Goal: Register for event/course

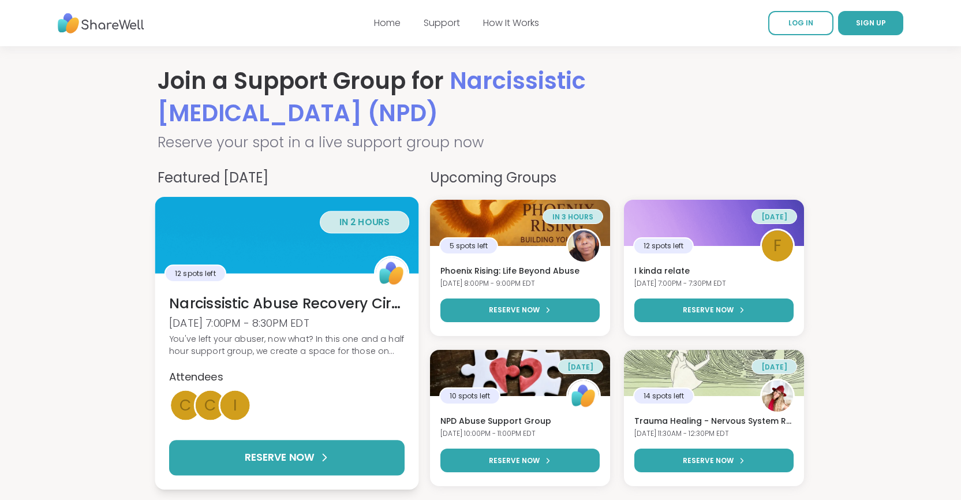
click at [299, 304] on h3 "Narcissistic Abuse Recovery Circle (90min)" at bounding box center [286, 303] width 235 height 20
click at [312, 349] on div "You've left your abuser, now what? In this one and a half hour support group, w…" at bounding box center [286, 344] width 235 height 25
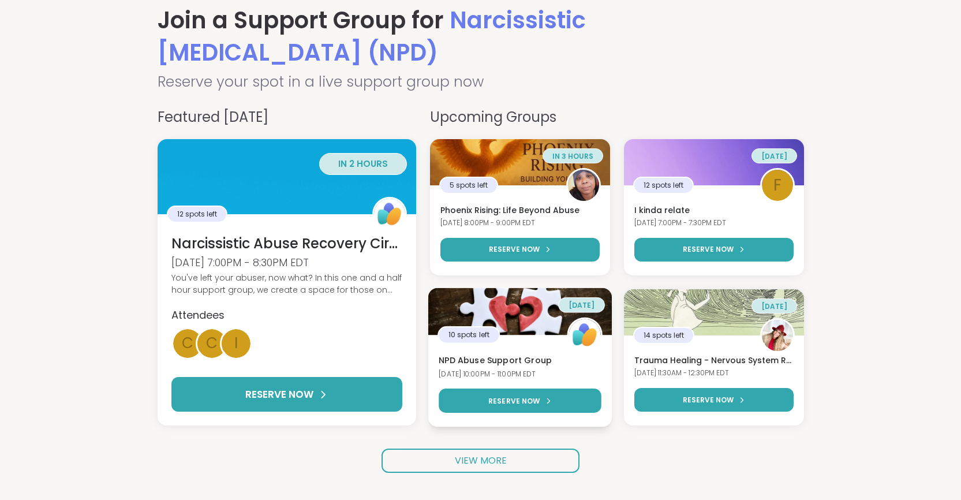
scroll to position [65, 0]
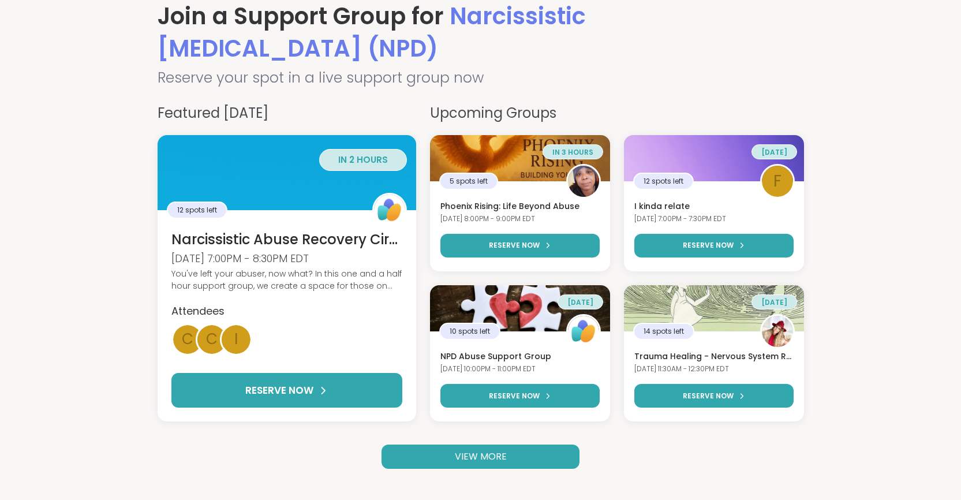
click at [552, 448] on link "VIEW MORE" at bounding box center [480, 456] width 198 height 24
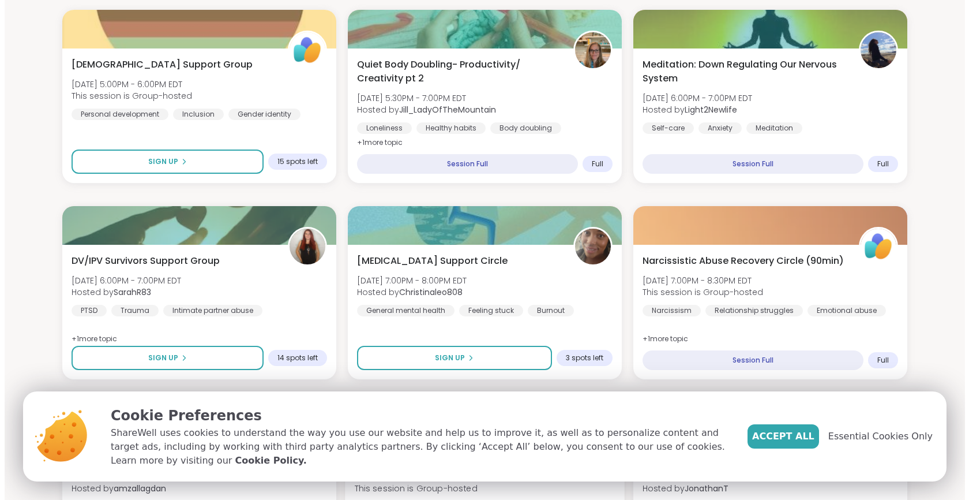
scroll to position [552, 0]
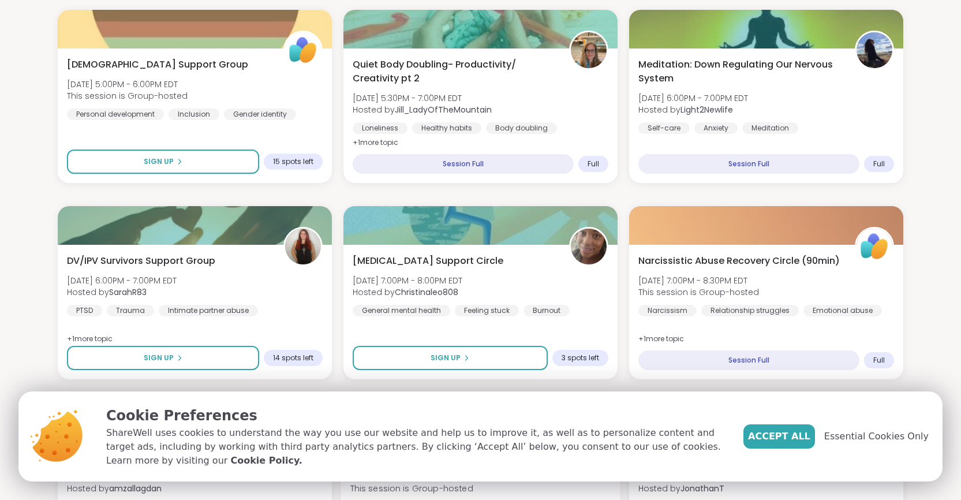
click at [437, 450] on div "Narcissistic Abuse Recovery Circle (90min) Sun, Sep 14 | 7:00PM - 8:30PM EDT Th…" at bounding box center [480, 481] width 261 height 63
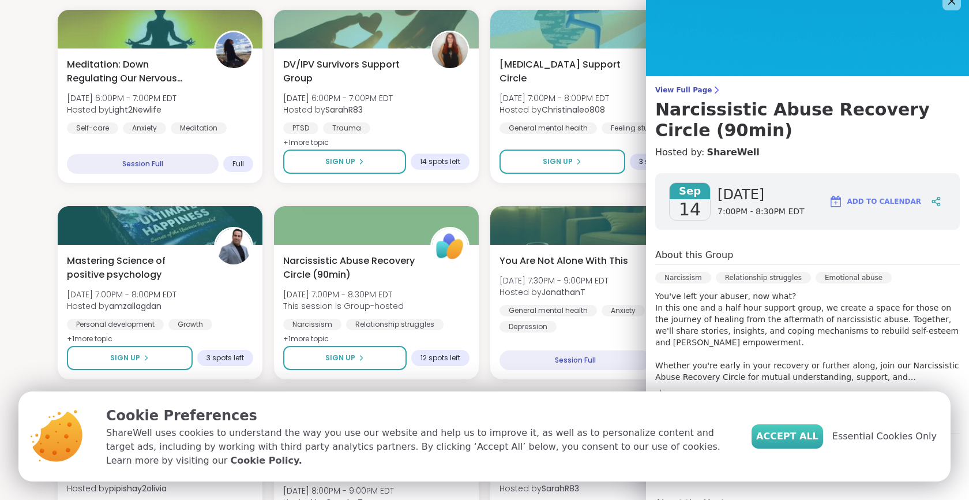
scroll to position [18, 0]
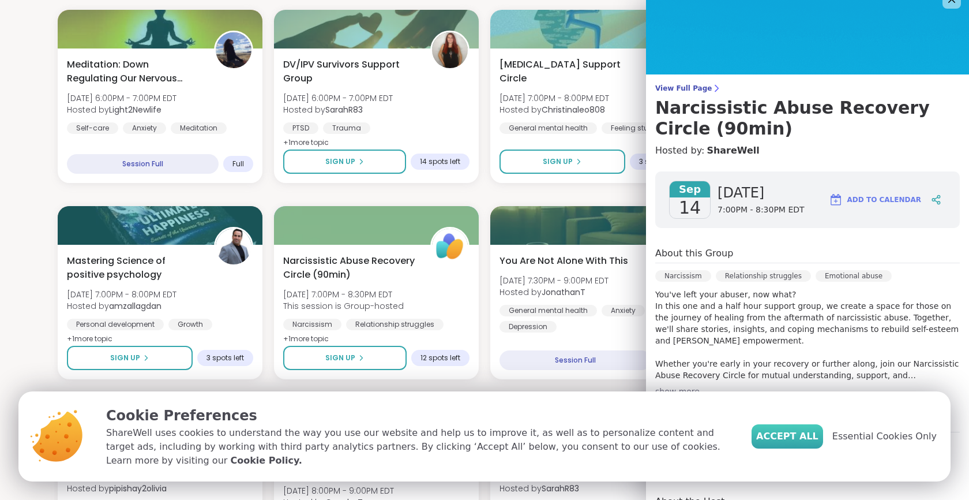
click at [799, 437] on span "Accept All" at bounding box center [788, 436] width 62 height 14
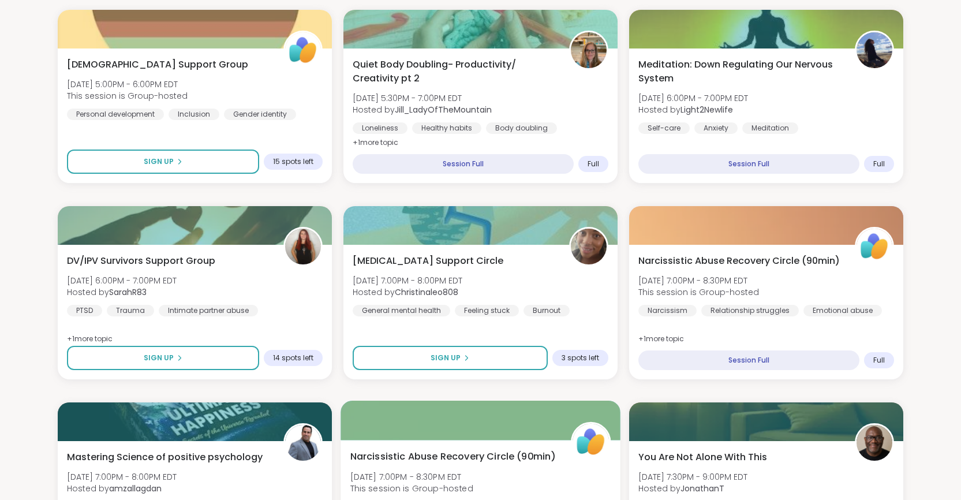
click at [460, 499] on div "Narcissism Relationship struggles Emotional abuse" at bounding box center [474, 507] width 248 height 12
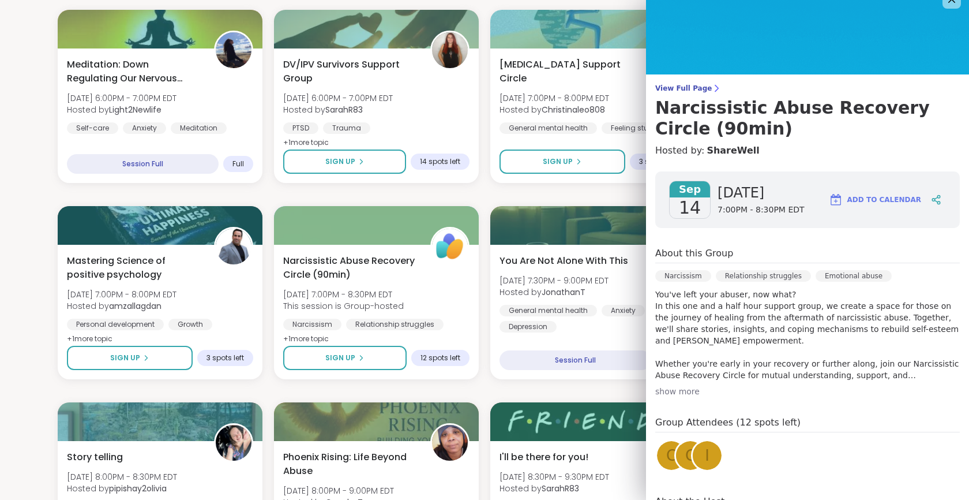
click at [673, 389] on div "show more" at bounding box center [808, 391] width 305 height 12
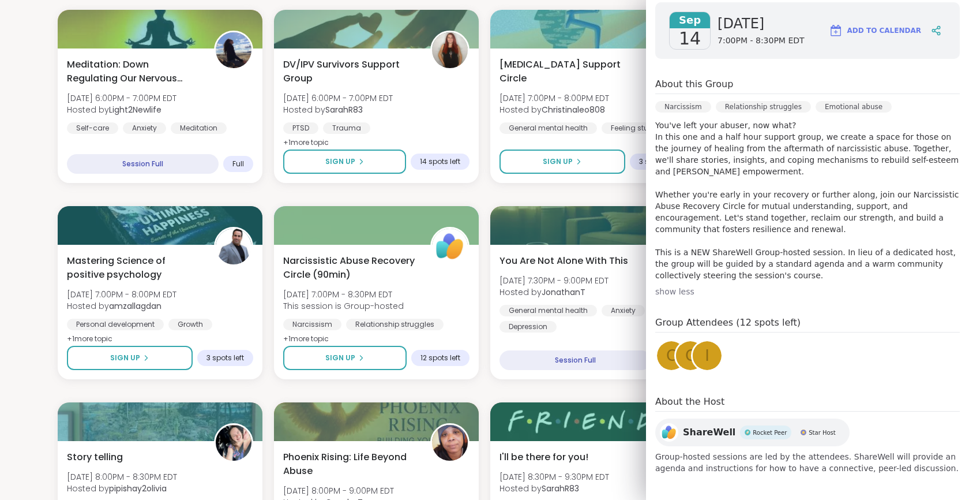
scroll to position [189, 0]
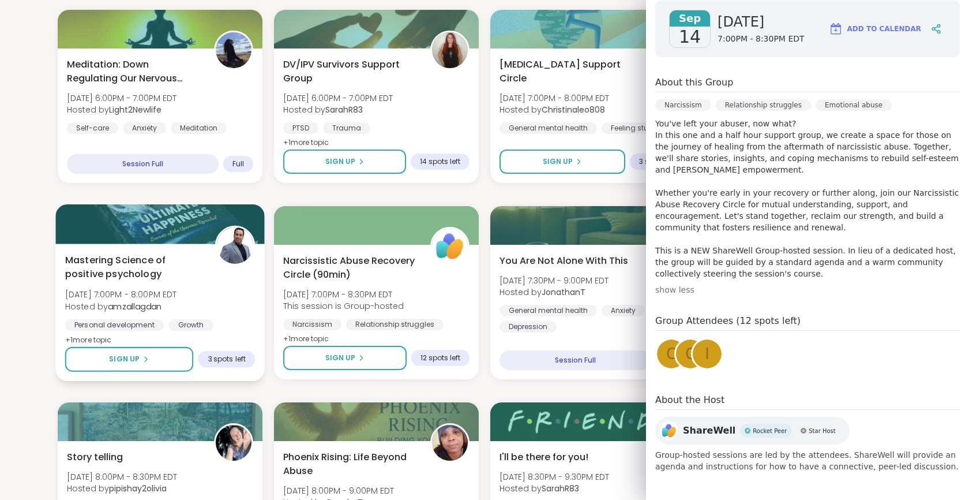
click at [218, 316] on div "Mastering Science of positive psychology Sun, Sep 14 | 7:00PM - 8:00PM EDT Host…" at bounding box center [160, 300] width 190 height 94
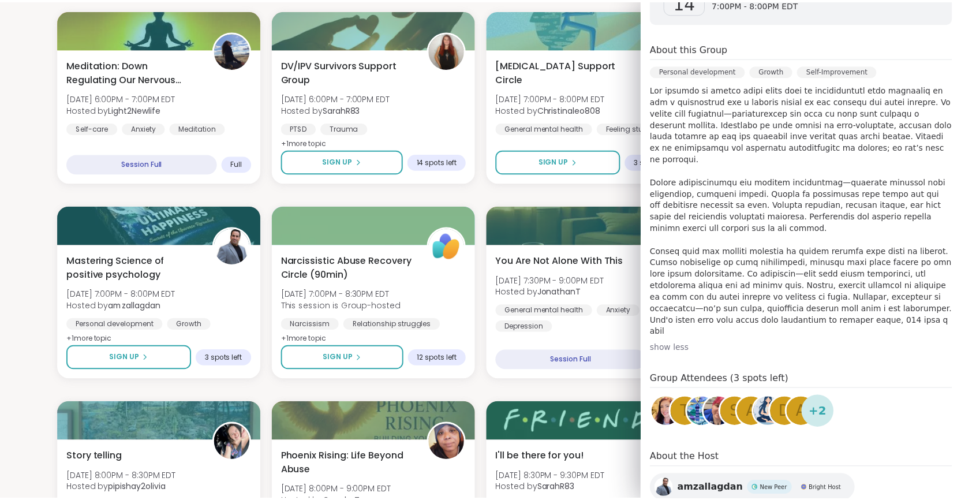
scroll to position [226, 0]
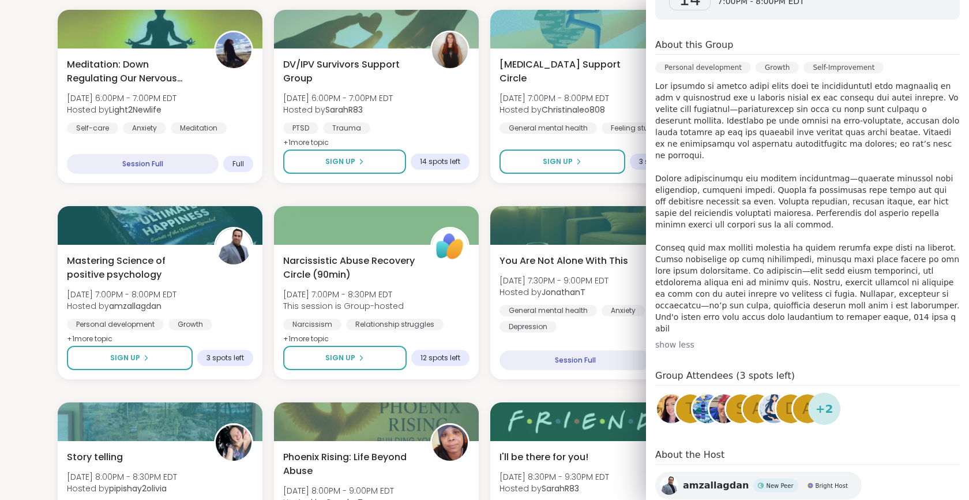
click at [17, 128] on section "Search Filter All Growth Mental Health Relationships Life Events Physical Healt…" at bounding box center [484, 445] width 969 height 1902
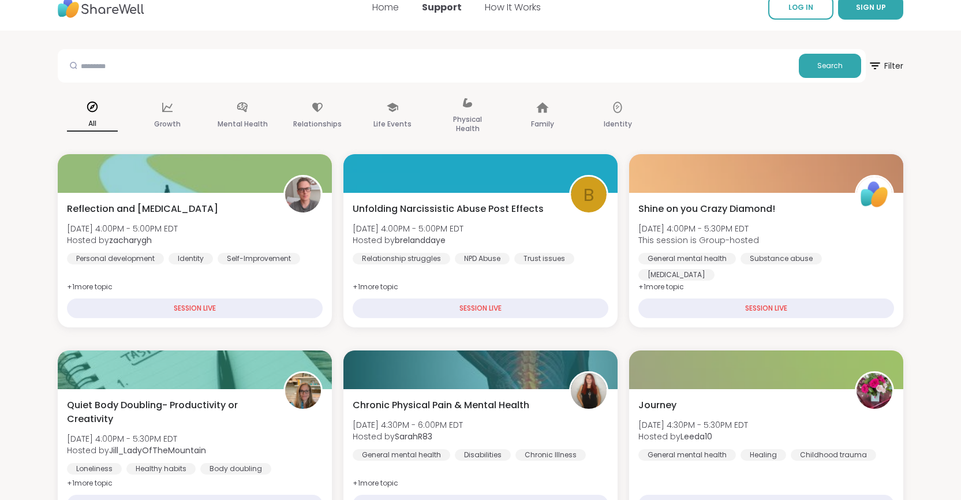
scroll to position [0, 0]
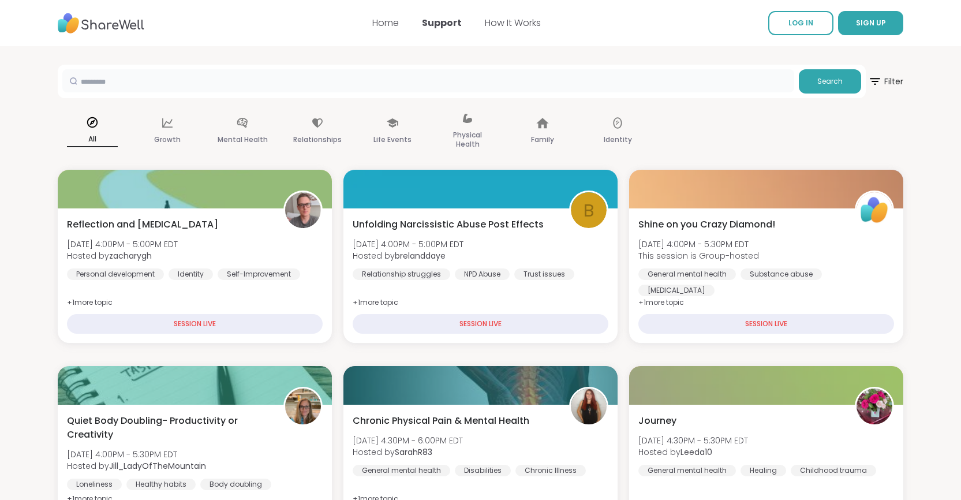
click at [203, 77] on input "text" at bounding box center [428, 80] width 732 height 23
type input "**********"
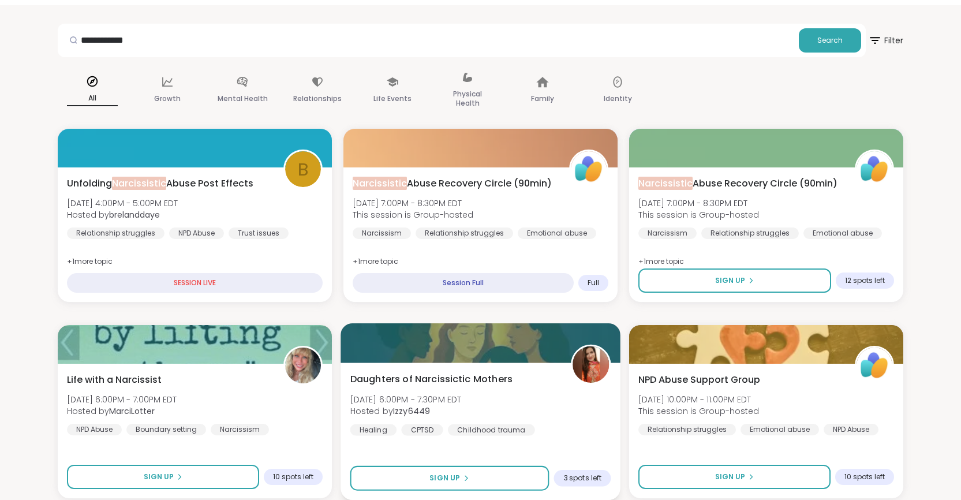
click at [350, 406] on div "Daughters of Narcissictic Mothers Mon, Sep 15 | 6:00PM - 7:30PM EDT Hosted by I…" at bounding box center [480, 403] width 261 height 63
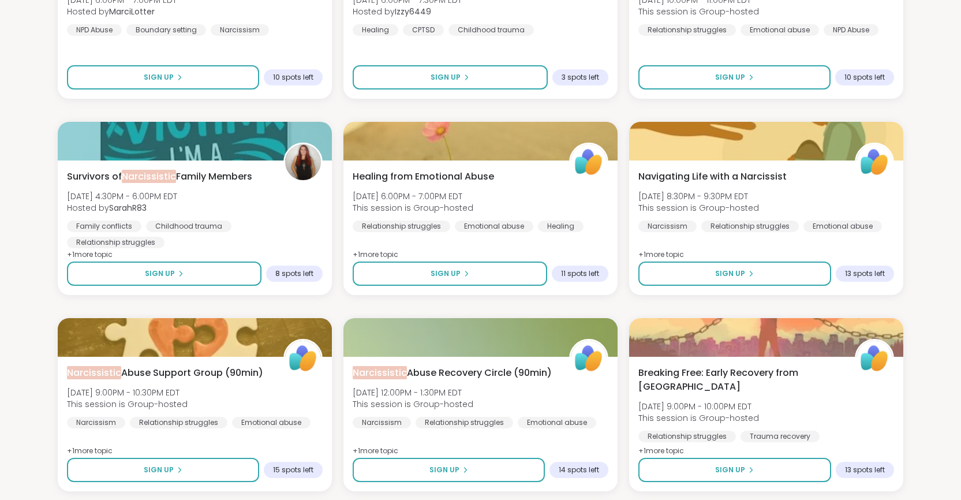
scroll to position [442, 0]
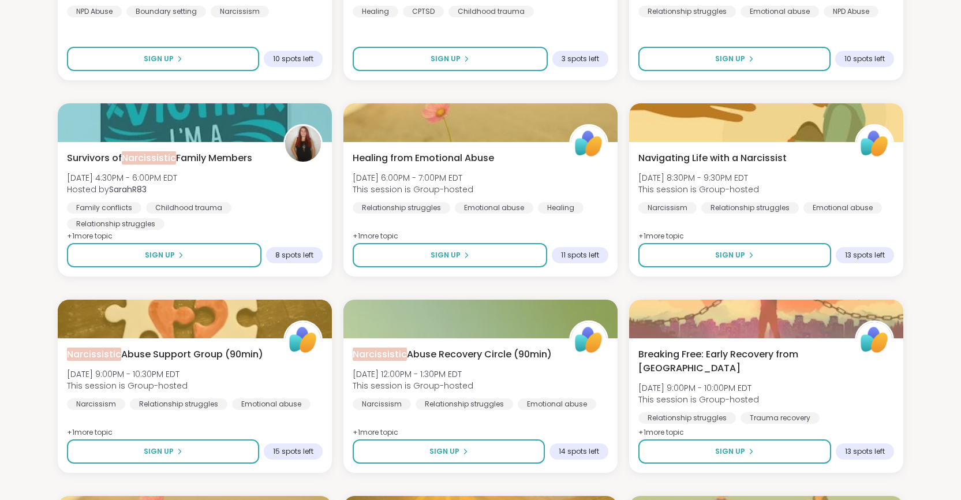
scroll to position [480, 0]
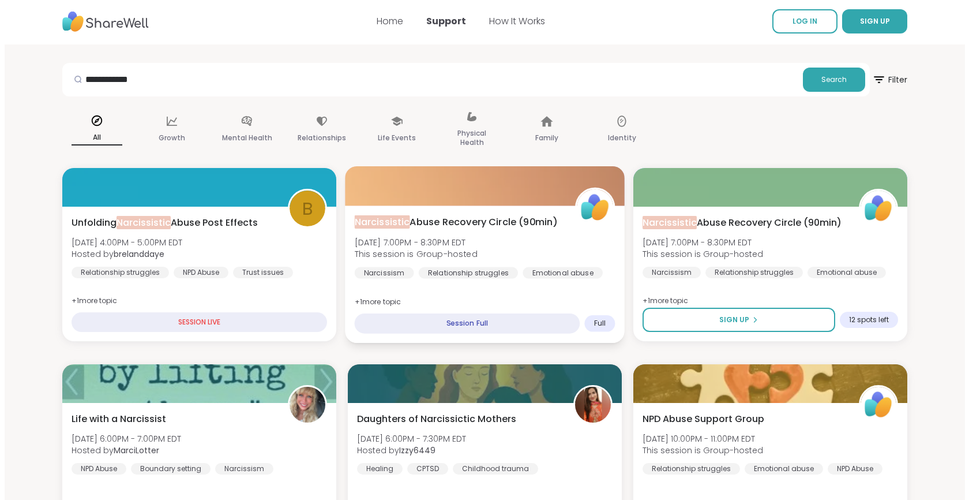
scroll to position [2, 0]
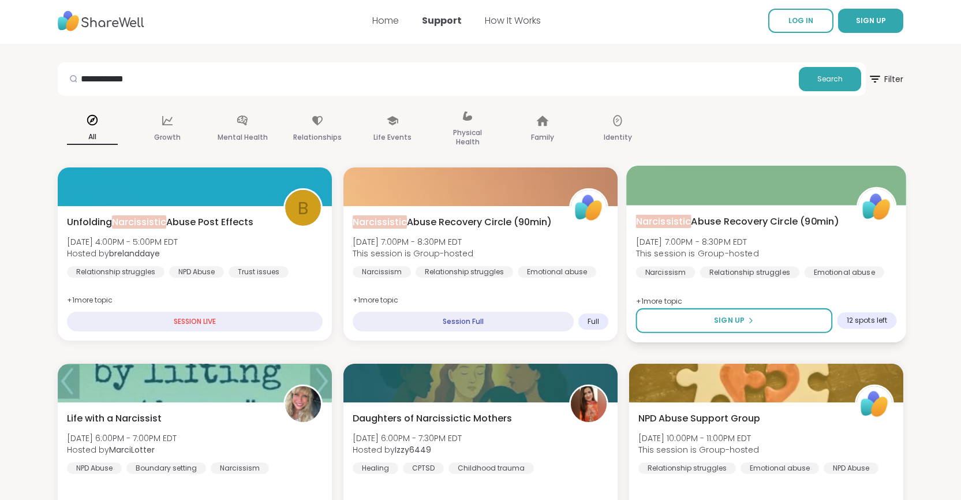
click at [641, 256] on div "Narcissistic Abuse Recovery Circle (90min) Sun, Sep 14 | 7:00PM - 8:30PM EDT Th…" at bounding box center [766, 246] width 261 height 63
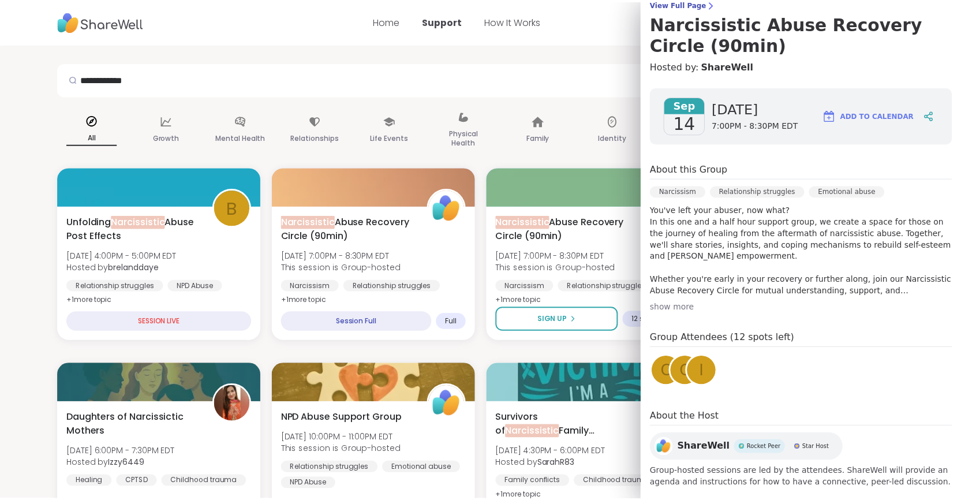
scroll to position [119, 0]
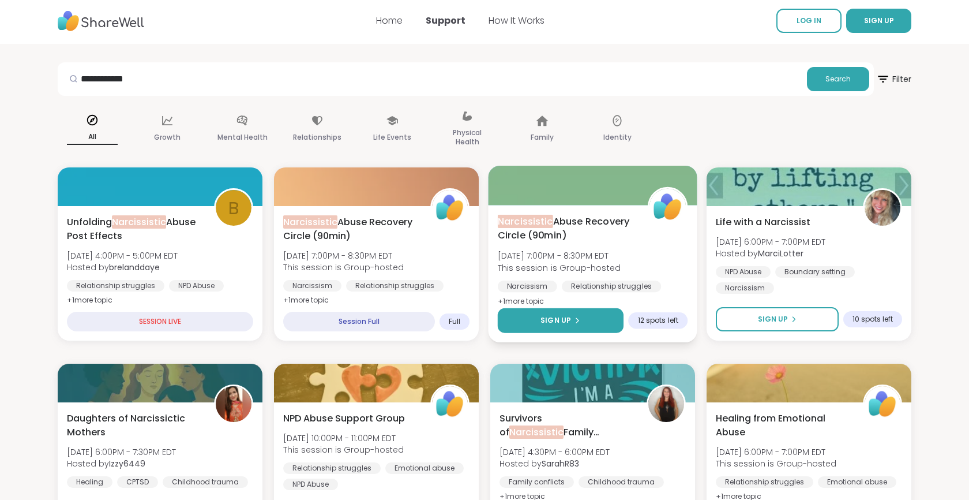
click at [585, 325] on button "Sign Up" at bounding box center [561, 320] width 126 height 25
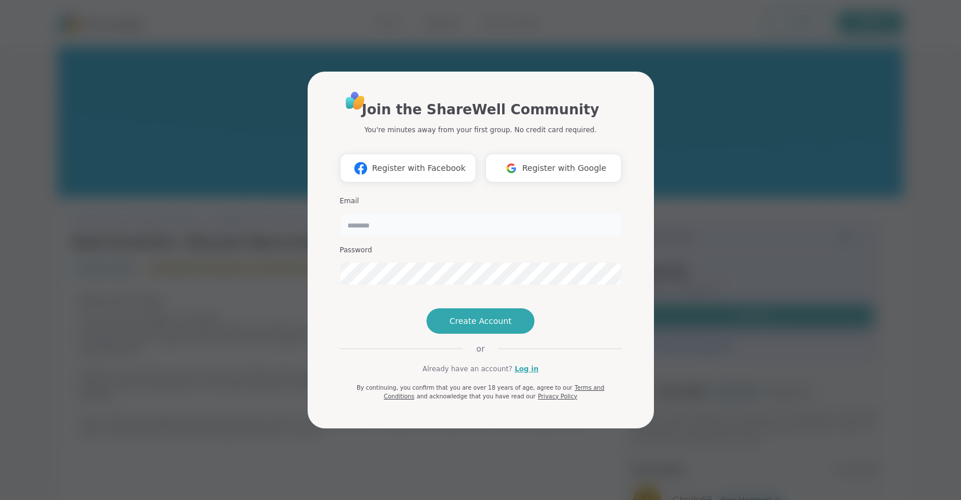
click at [423, 213] on input "email" at bounding box center [481, 224] width 282 height 23
type input "**********"
click at [555, 158] on button "Register with Google" at bounding box center [553, 167] width 136 height 29
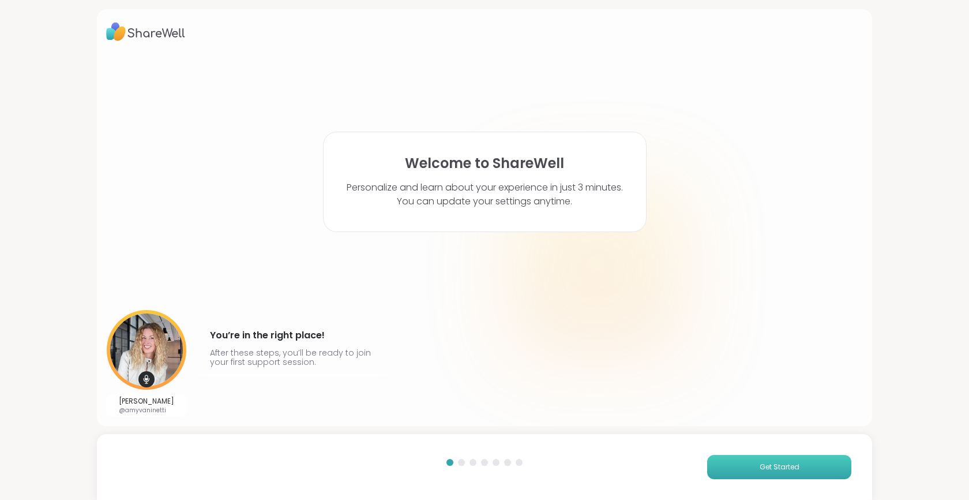
click at [777, 473] on button "Get Started" at bounding box center [779, 467] width 144 height 24
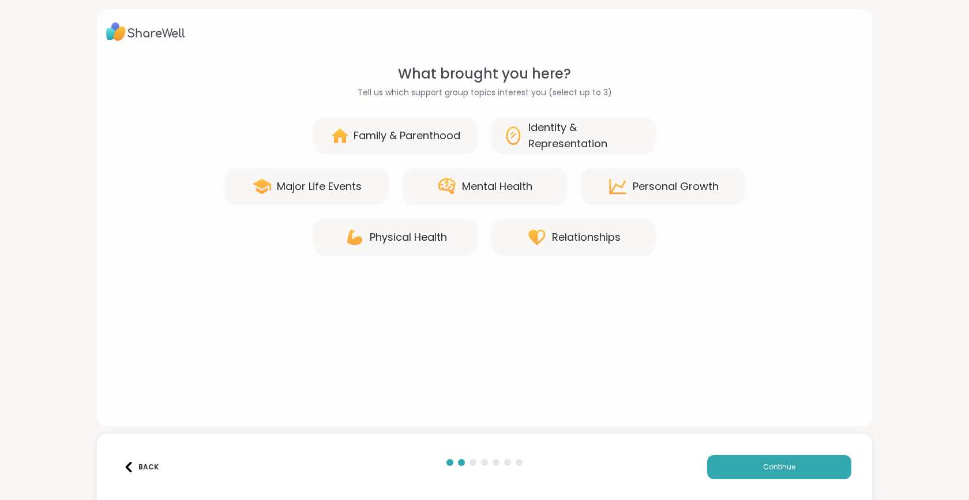
click at [518, 183] on div "Mental Health" at bounding box center [497, 186] width 70 height 16
click at [605, 228] on div "Relationships" at bounding box center [574, 237] width 164 height 37
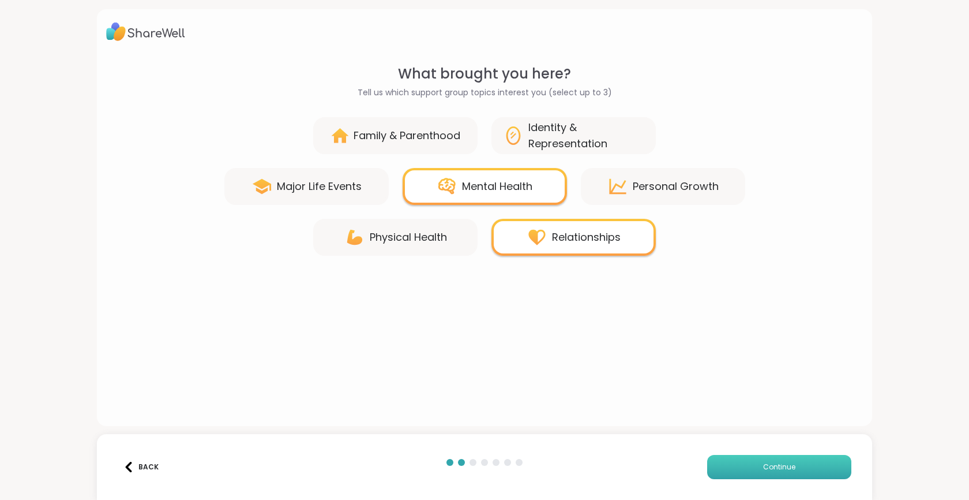
click at [763, 469] on span "Continue" at bounding box center [779, 467] width 32 height 10
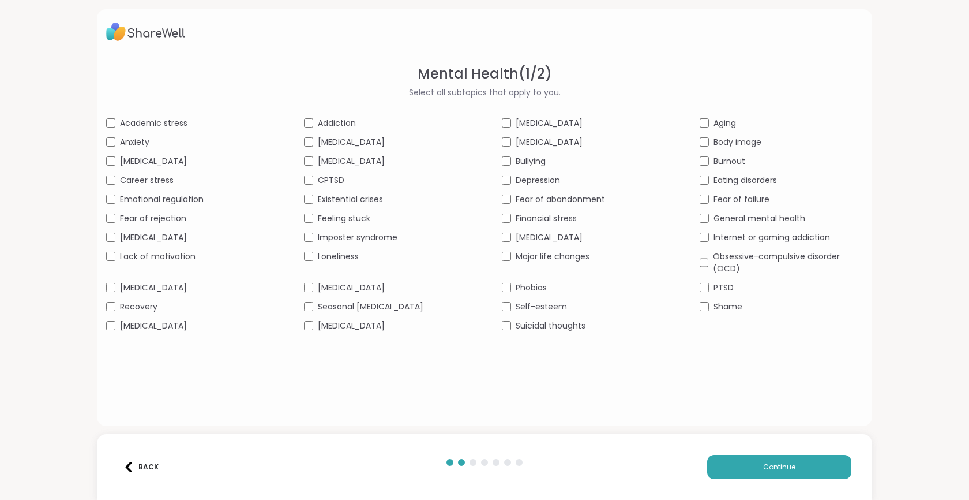
click at [127, 140] on span "Anxiety" at bounding box center [134, 142] width 29 height 12
click at [167, 259] on span "Lack of motivation" at bounding box center [158, 256] width 76 height 12
click at [349, 218] on span "Feeling stuck" at bounding box center [344, 218] width 53 height 12
click at [532, 302] on span "Self-esteem" at bounding box center [541, 307] width 51 height 12
click at [745, 465] on button "Continue" at bounding box center [779, 467] width 144 height 24
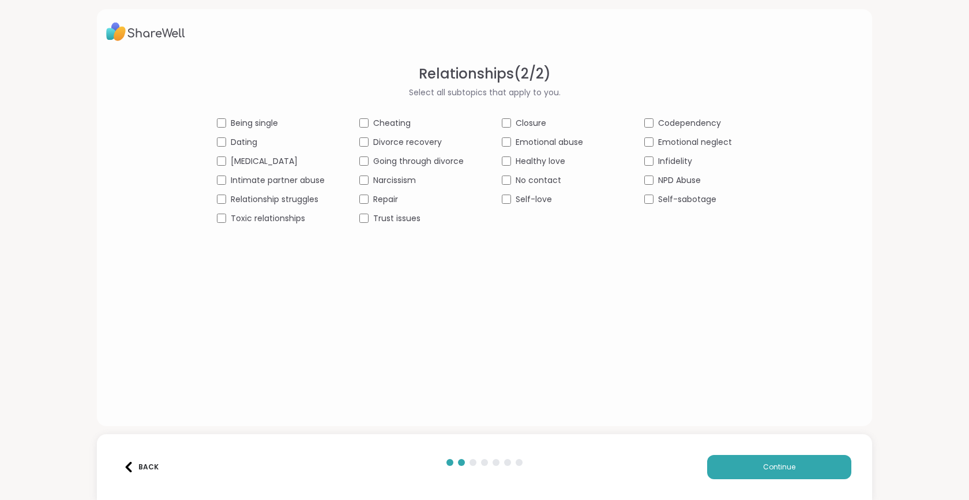
click at [398, 176] on span "Narcissism" at bounding box center [394, 180] width 43 height 12
click at [284, 215] on span "Toxic relationships" at bounding box center [268, 218] width 74 height 12
click at [549, 139] on span "Emotional abuse" at bounding box center [550, 142] width 68 height 12
click at [692, 177] on span "NPD Abuse" at bounding box center [679, 180] width 43 height 12
click at [726, 461] on button "Continue" at bounding box center [779, 467] width 144 height 24
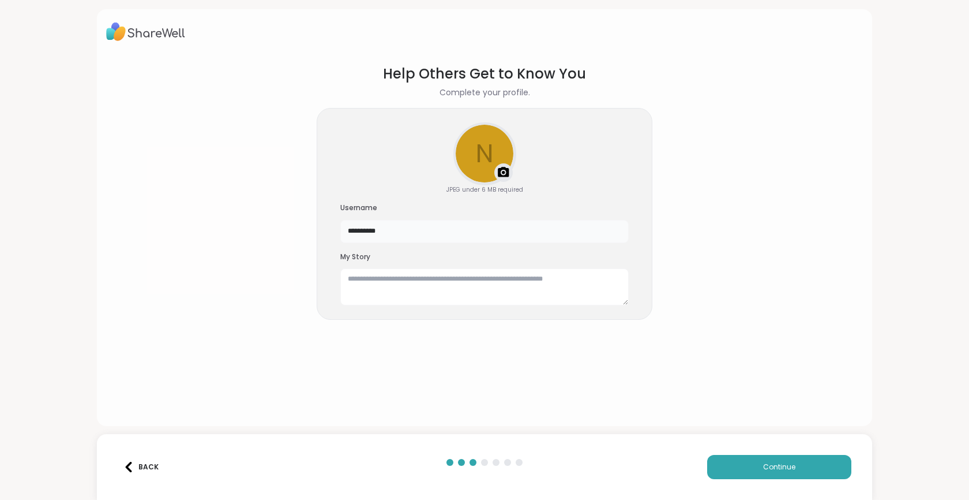
drag, startPoint x: 391, startPoint y: 234, endPoint x: 293, endPoint y: 228, distance: 97.7
click at [293, 228] on section "**********" at bounding box center [484, 235] width 757 height 362
type input "*******"
click at [792, 297] on section "Help Others Get to Know You Complete your profile. n Upload a profile photo JPE…" at bounding box center [484, 235] width 757 height 362
click at [736, 459] on button "Continue" at bounding box center [779, 467] width 144 height 24
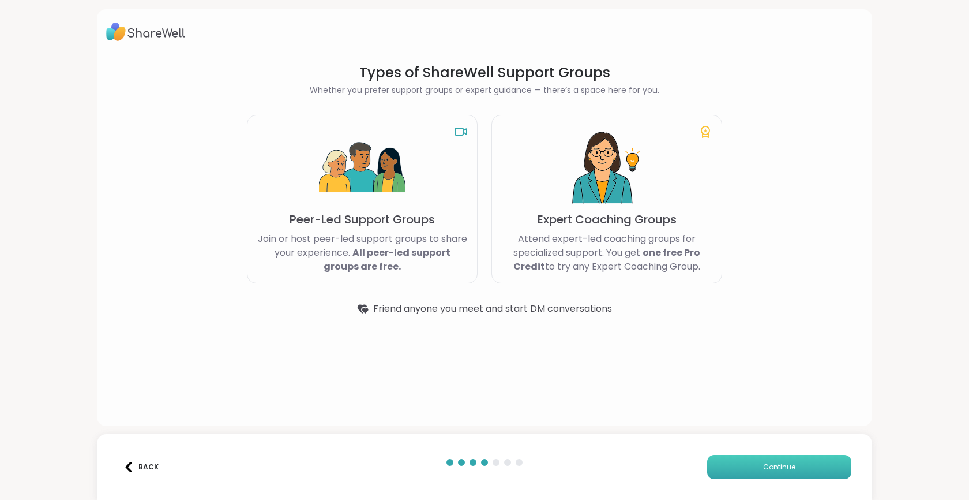
click at [770, 466] on span "Continue" at bounding box center [779, 467] width 32 height 10
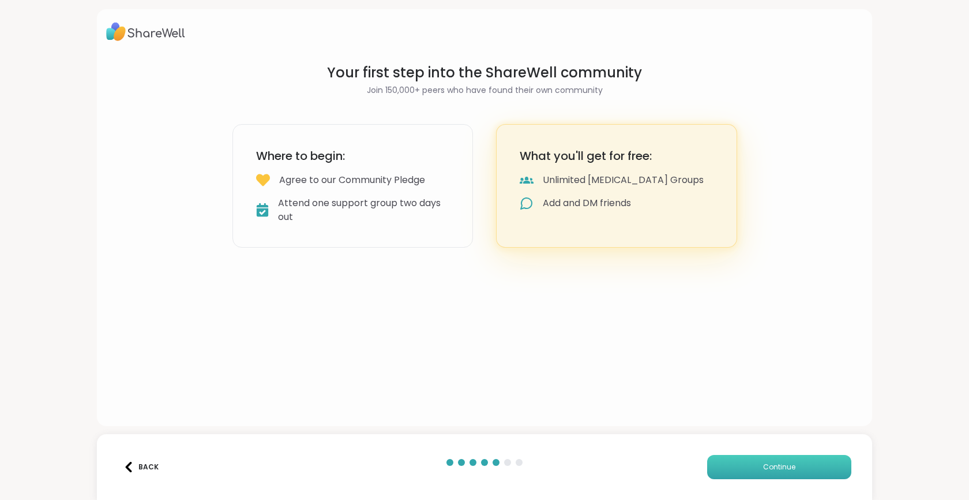
click at [775, 465] on span "Continue" at bounding box center [779, 467] width 32 height 10
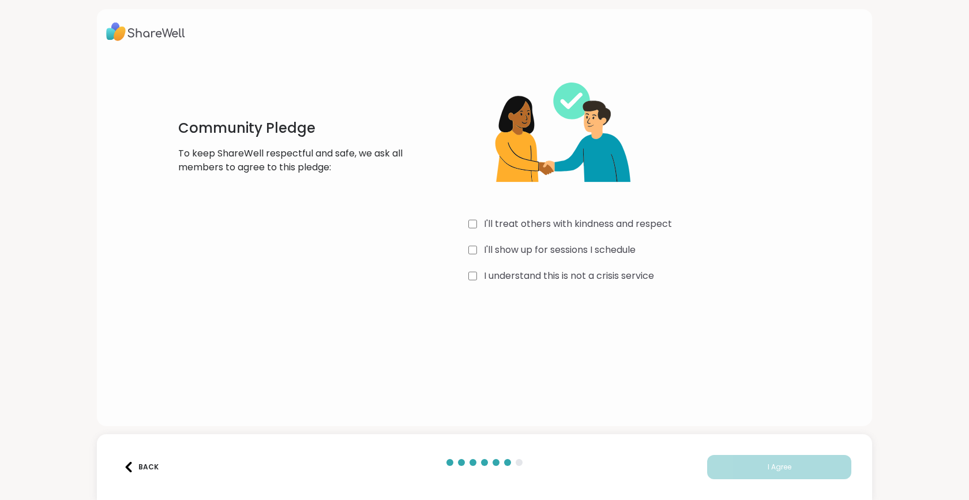
click at [514, 220] on label "I'll treat others with kindness and respect" at bounding box center [578, 224] width 188 height 14
click at [496, 257] on div "I'll treat others with kindness and respect I'll show up for sessions I schedul…" at bounding box center [642, 174] width 346 height 222
click at [495, 256] on label "I'll show up for sessions I schedule" at bounding box center [560, 250] width 152 height 14
click at [495, 273] on label "I understand this is not a crisis service" at bounding box center [569, 276] width 170 height 14
click at [768, 464] on span "I Agree" at bounding box center [780, 467] width 24 height 10
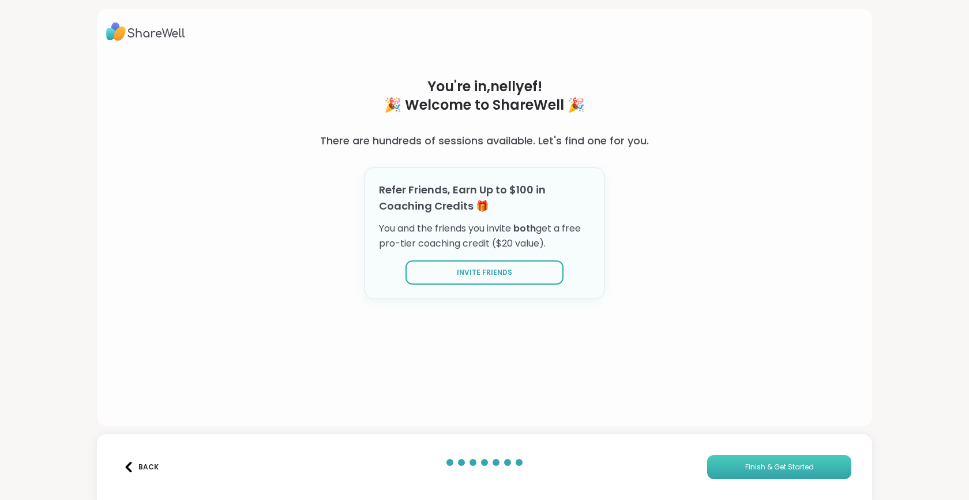
click at [747, 461] on button "Finish & Get Started" at bounding box center [779, 467] width 144 height 24
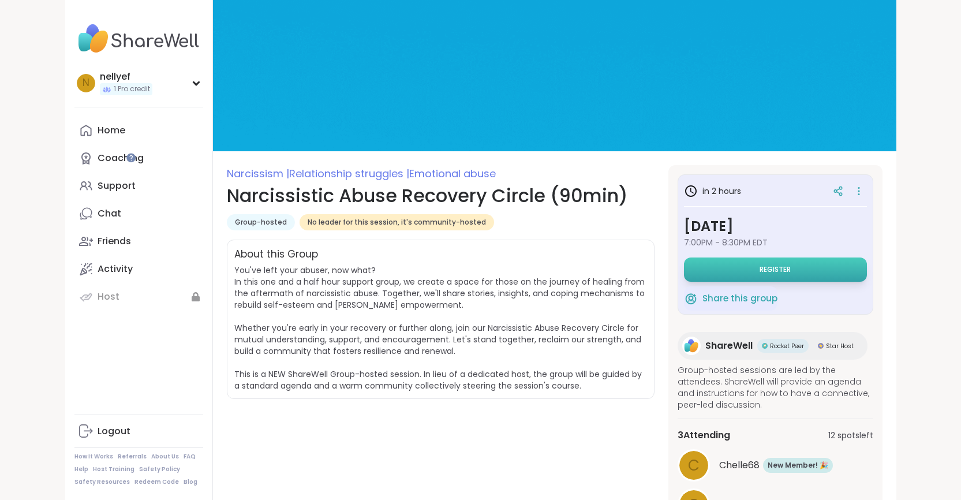
click at [797, 275] on button "Register" at bounding box center [775, 269] width 183 height 24
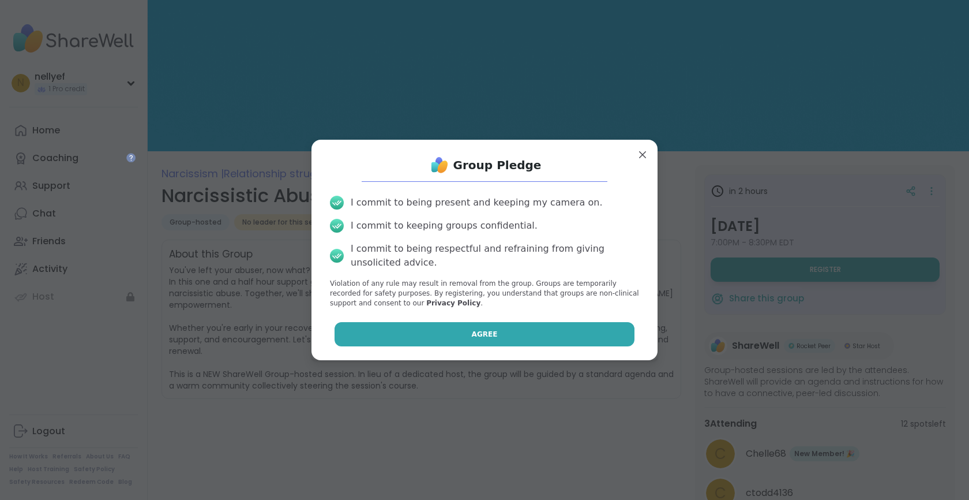
click at [444, 329] on button "Agree" at bounding box center [485, 334] width 301 height 24
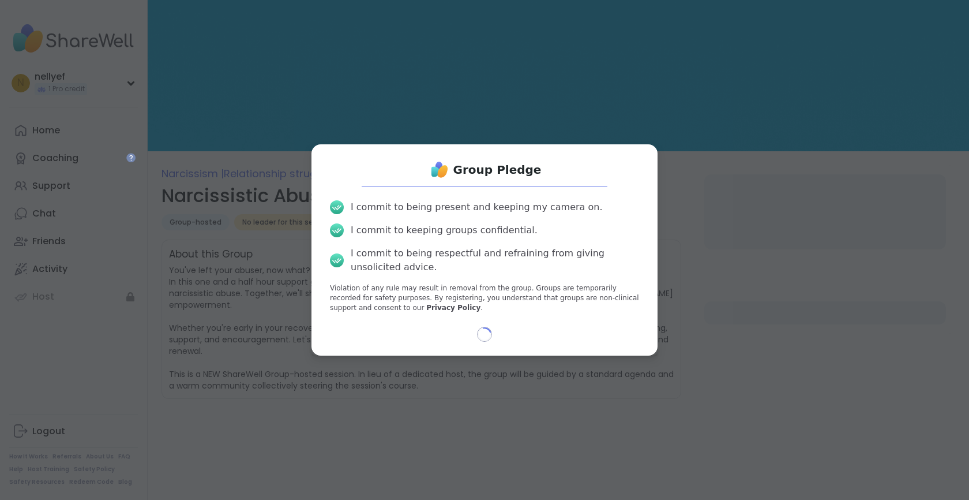
select select "**"
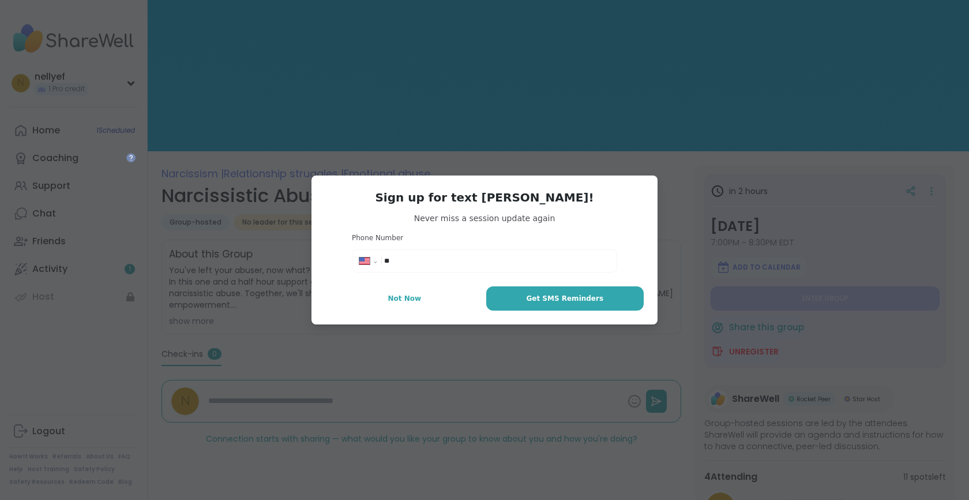
click at [420, 264] on input "**" at bounding box center [497, 261] width 226 height 12
type input "**********"
click at [557, 292] on button "Get SMS Reminders" at bounding box center [565, 298] width 158 height 24
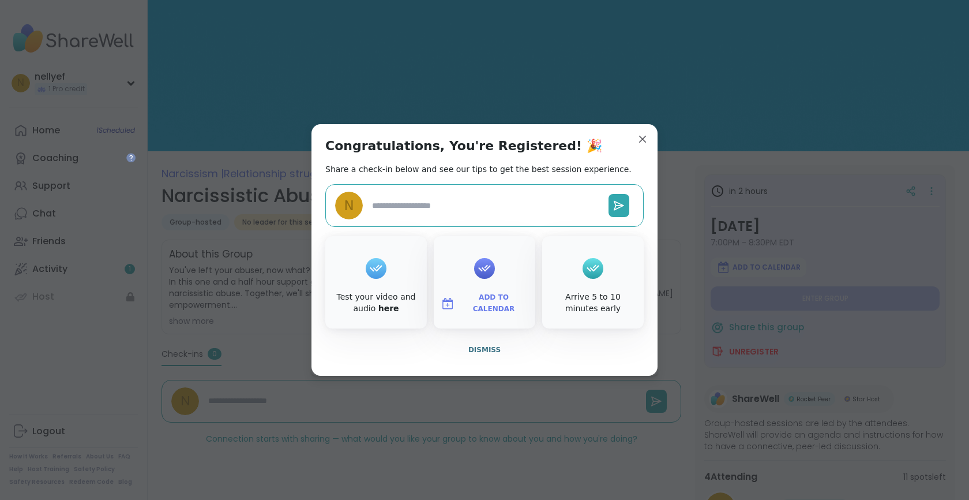
click at [473, 308] on span "Add to Calendar" at bounding box center [493, 303] width 69 height 23
click at [488, 199] on button "Google Calendar" at bounding box center [485, 198] width 88 height 25
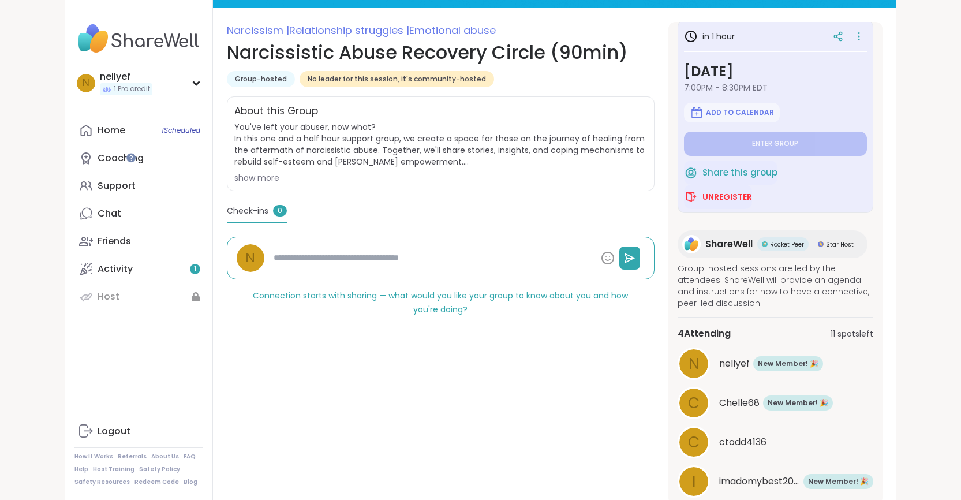
scroll to position [180, 0]
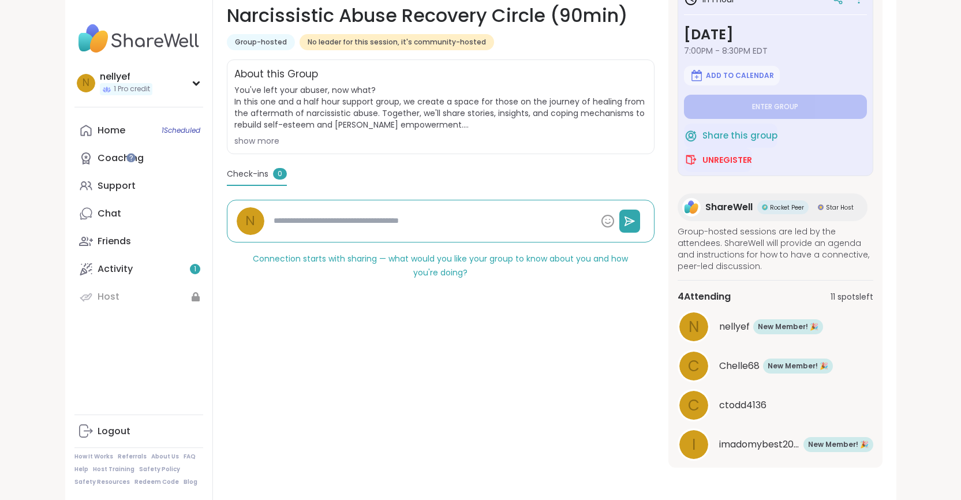
type textarea "*"
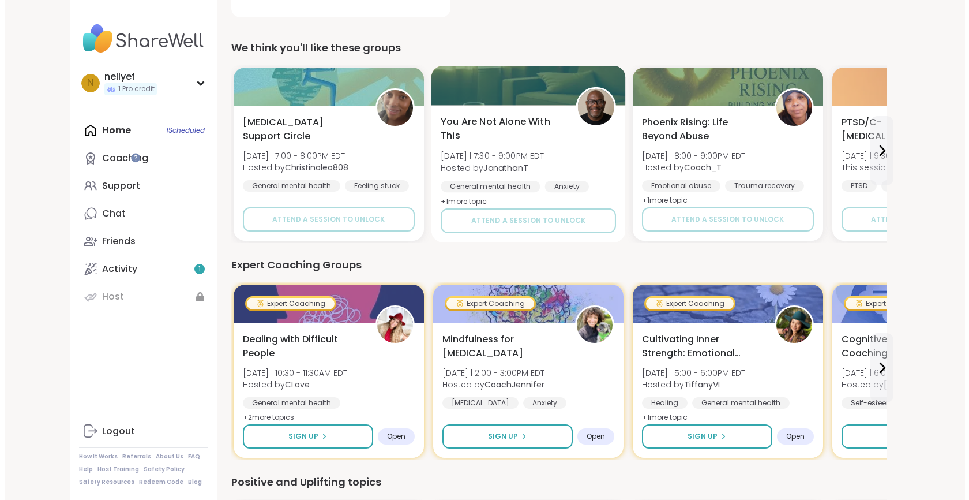
scroll to position [441, 0]
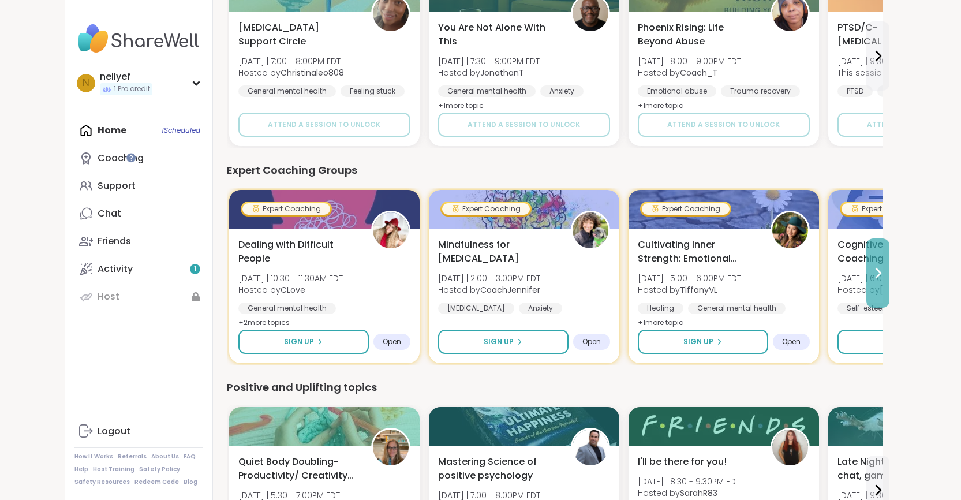
click at [885, 278] on icon at bounding box center [878, 273] width 14 height 14
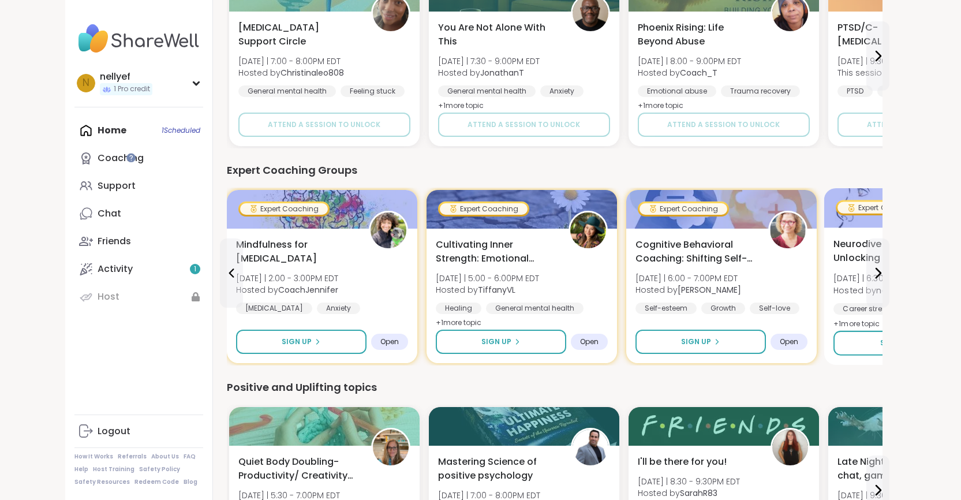
click at [854, 254] on span "Neurodivergent & Proud: Unlocking ND Superpowers" at bounding box center [894, 251] width 122 height 28
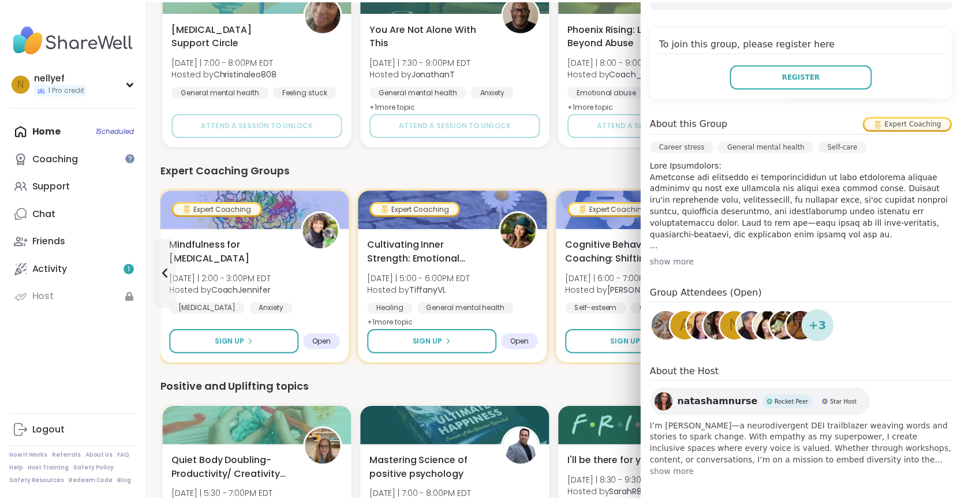
scroll to position [245, 0]
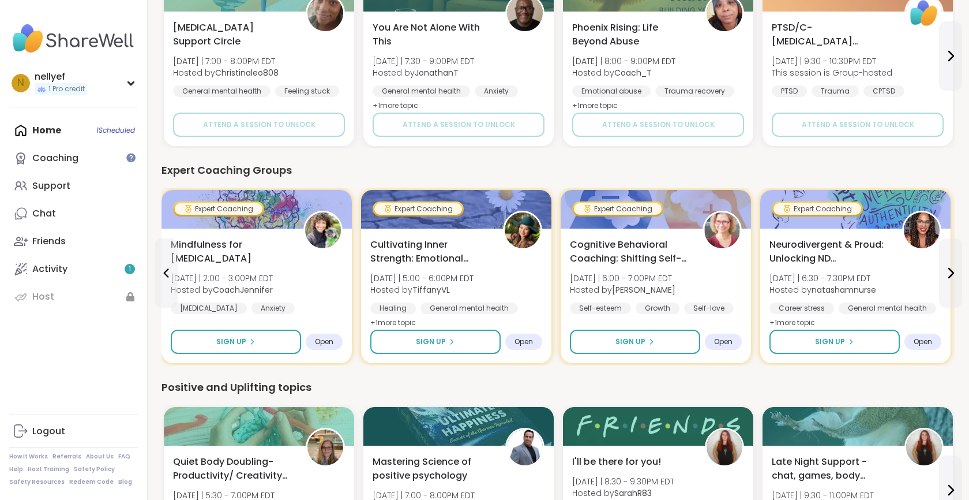
click at [600, 160] on div "We think you'll like these groups Brain Fog Support Circle Sun 9/14 | 7:00 - 8:…" at bounding box center [559, 499] width 794 height 1109
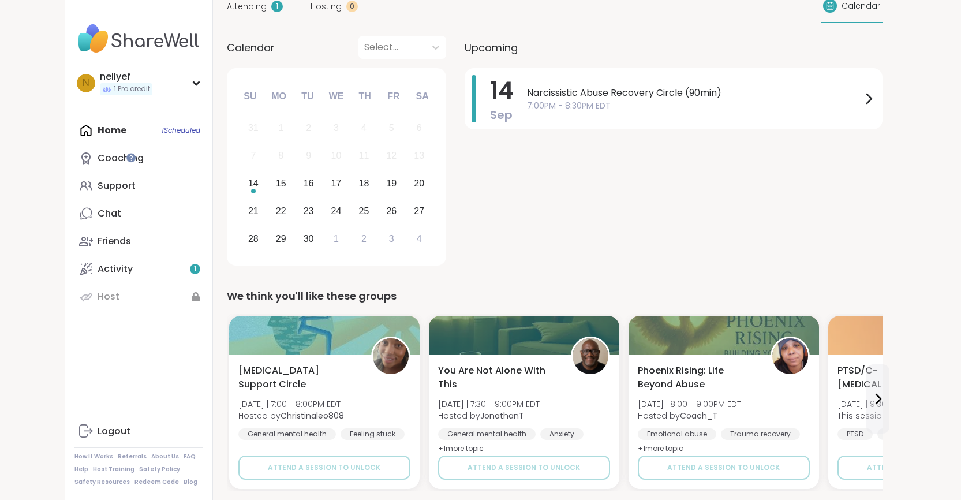
scroll to position [0, 0]
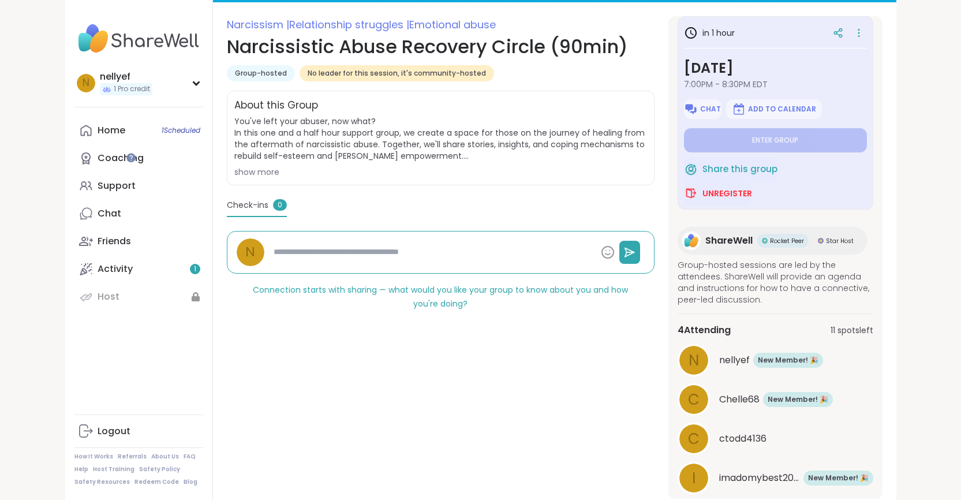
scroll to position [136, 0]
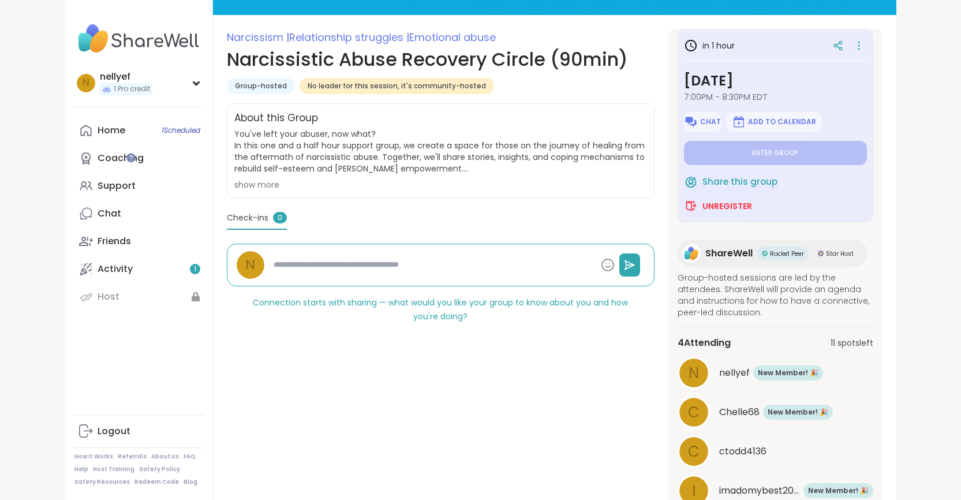
click at [234, 189] on div "show more" at bounding box center [440, 185] width 413 height 12
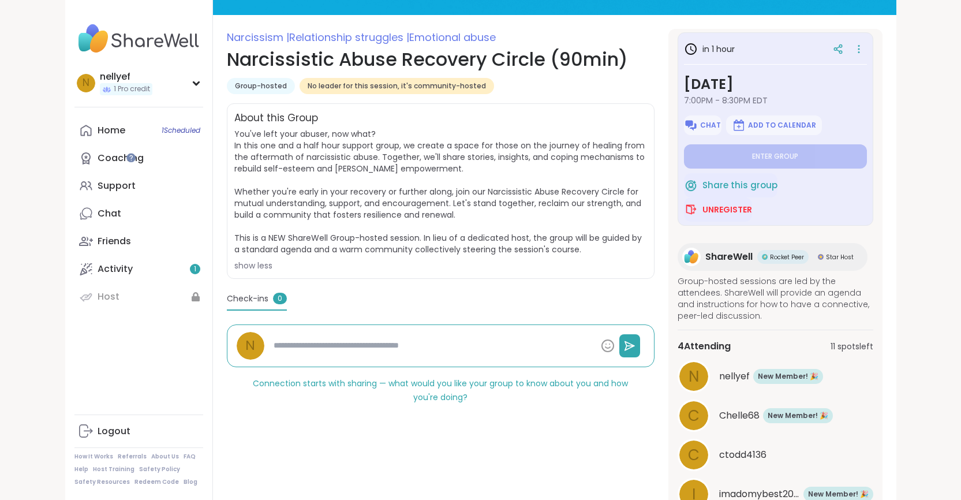
scroll to position [5, 0]
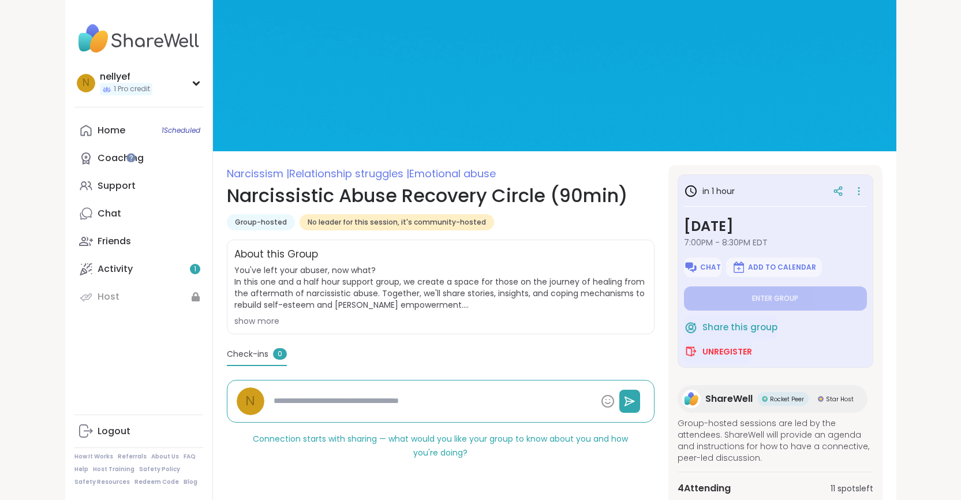
click at [873, 189] on div "in 1 hour Sunday, Sep 14 7:00PM - 8:30PM EDT Chat Add to Calendar Enter group S…" at bounding box center [775, 270] width 196 height 193
click at [864, 190] on icon at bounding box center [859, 191] width 12 height 16
type textarea "*"
click at [235, 218] on span "Group-hosted" at bounding box center [261, 222] width 52 height 9
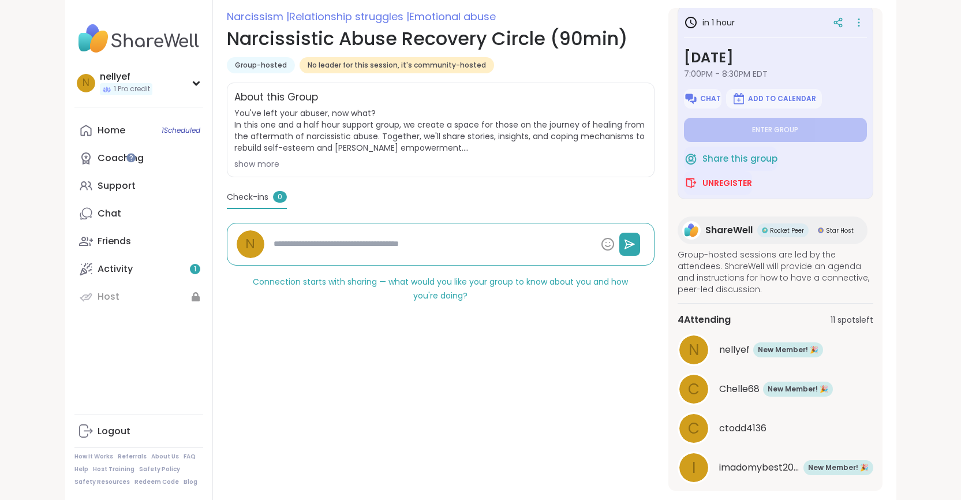
scroll to position [159, 0]
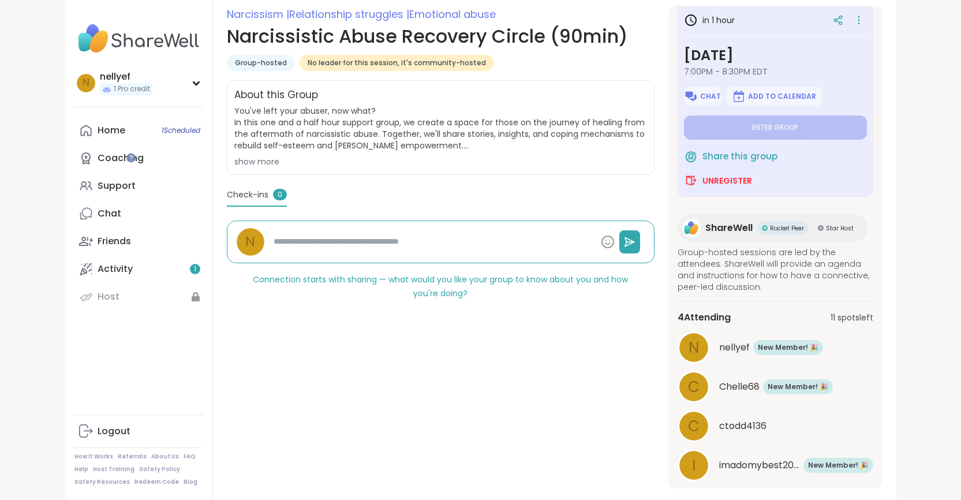
type textarea "*"
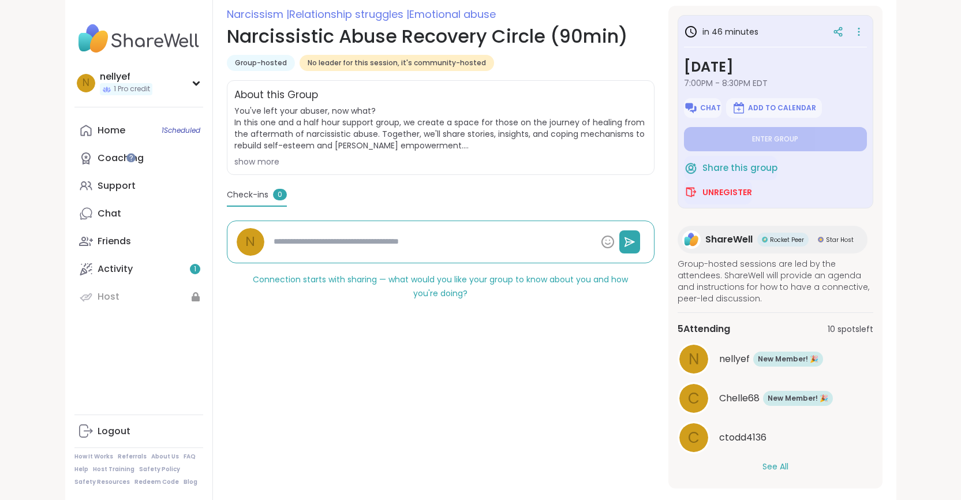
type textarea "*"
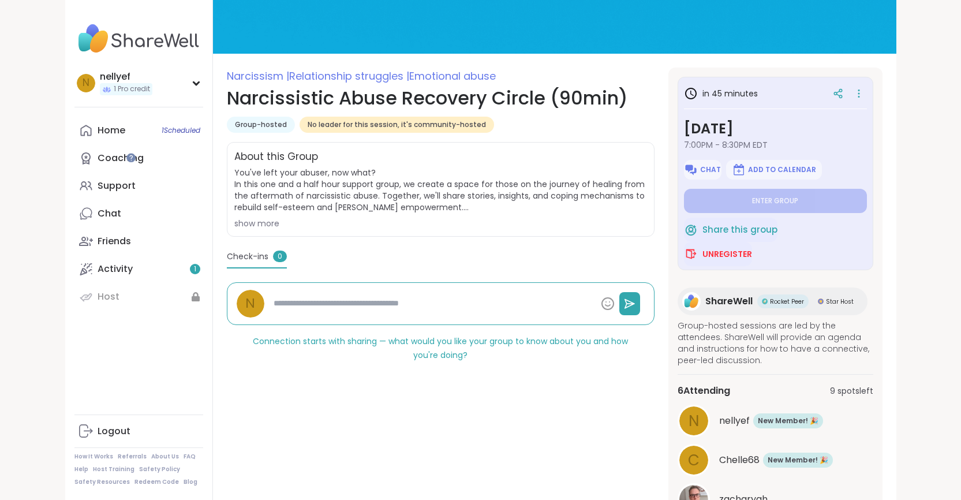
scroll to position [171, 0]
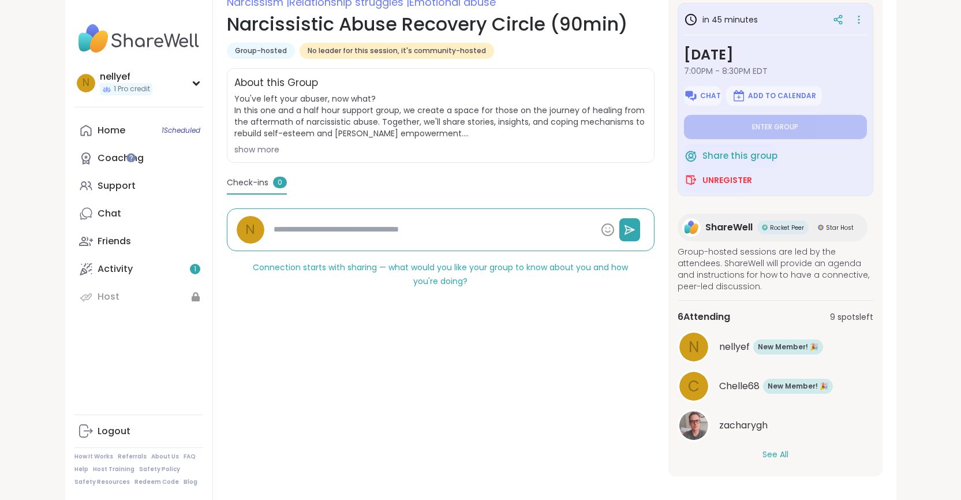
click at [788, 448] on button "See All" at bounding box center [775, 454] width 26 height 12
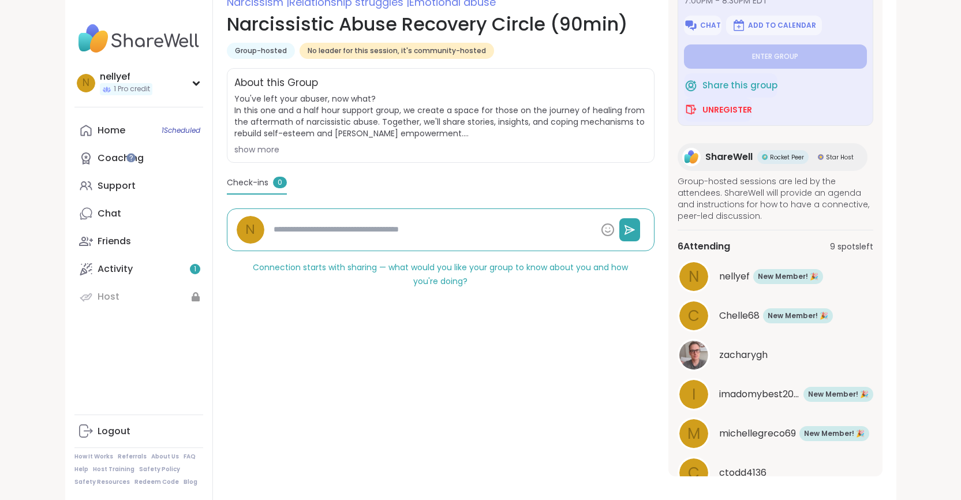
scroll to position [71, 0]
type textarea "*"
